Goal: Check status

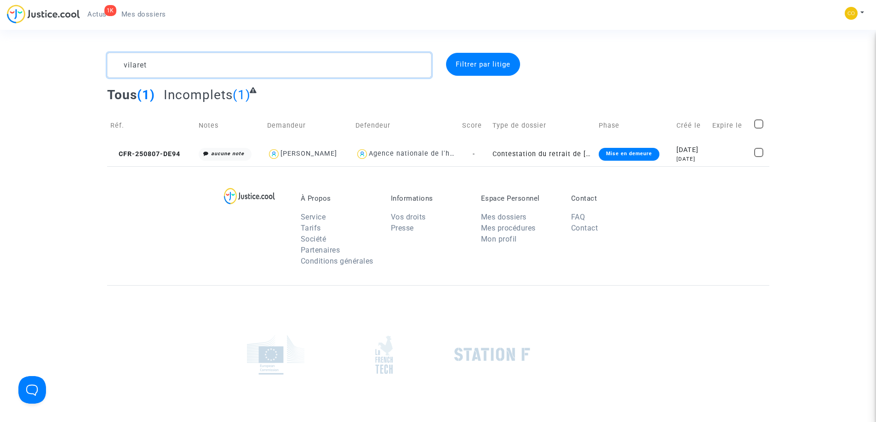
click at [0, 59] on div "vilaret Filtrer par litige Tous (1) Incomplets (1) Réf. Notes Demandeur Defende…" at bounding box center [438, 110] width 876 height 114
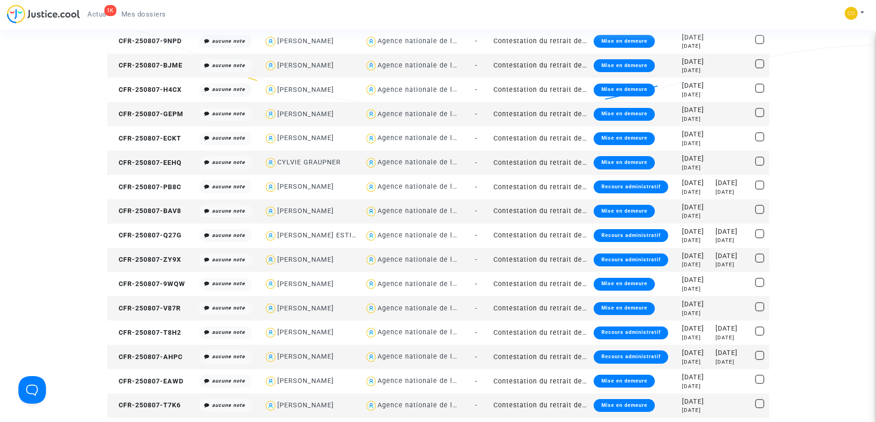
scroll to position [322, 0]
